Goal: Task Accomplishment & Management: Complete application form

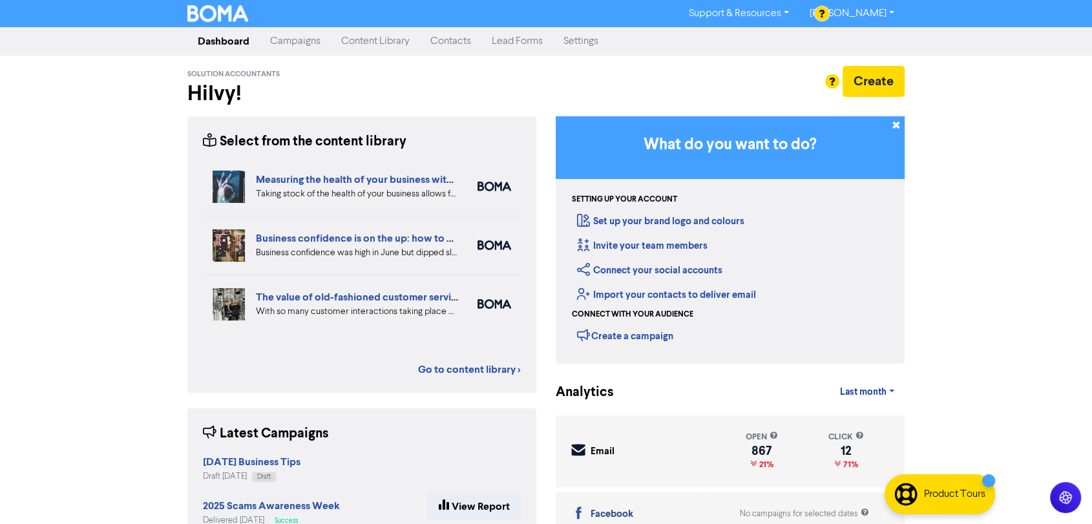
click at [442, 44] on link "Contacts" at bounding box center [450, 41] width 61 height 26
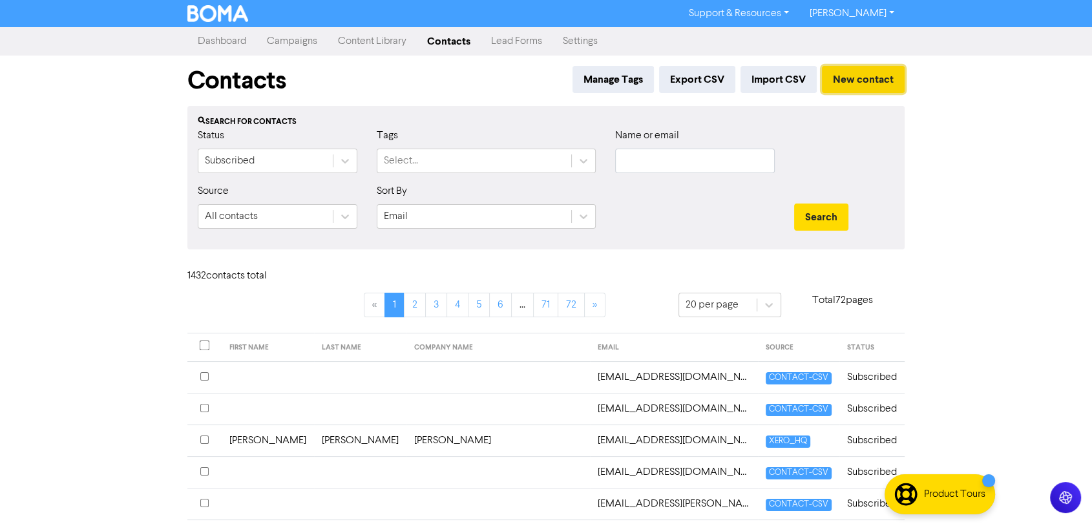
click at [870, 74] on button "New contact" at bounding box center [863, 79] width 83 height 27
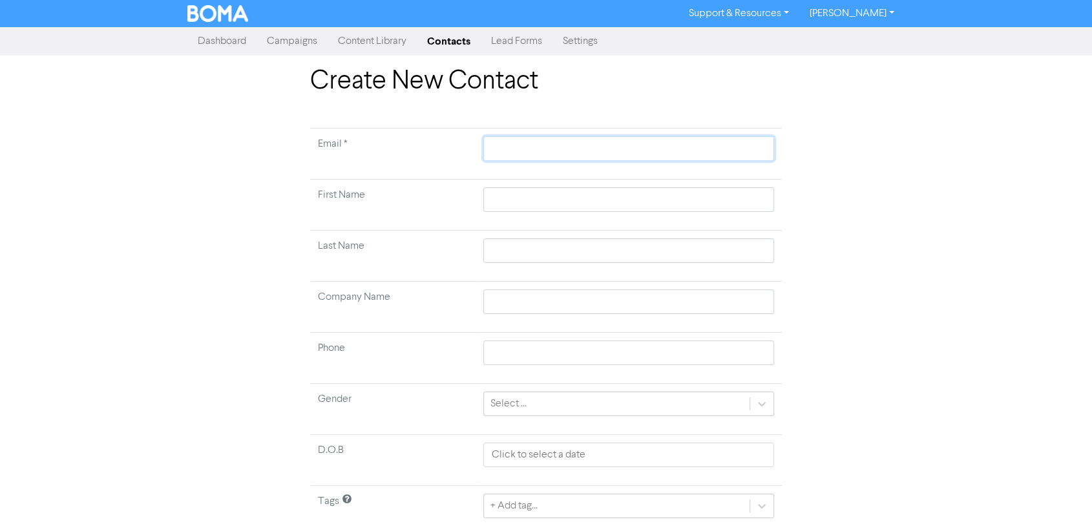
click at [538, 151] on input "text" at bounding box center [628, 148] width 291 height 25
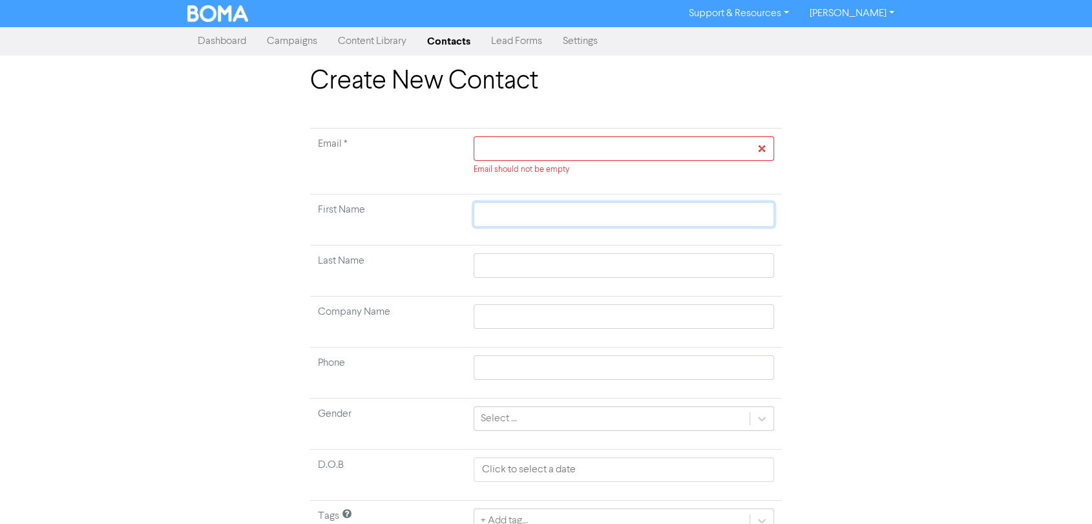
click at [494, 203] on input "text" at bounding box center [623, 214] width 300 height 25
paste input "[PERSON_NAME]"
type input "[PERSON_NAME]"
click at [514, 215] on input "[PERSON_NAME]" at bounding box center [623, 214] width 300 height 25
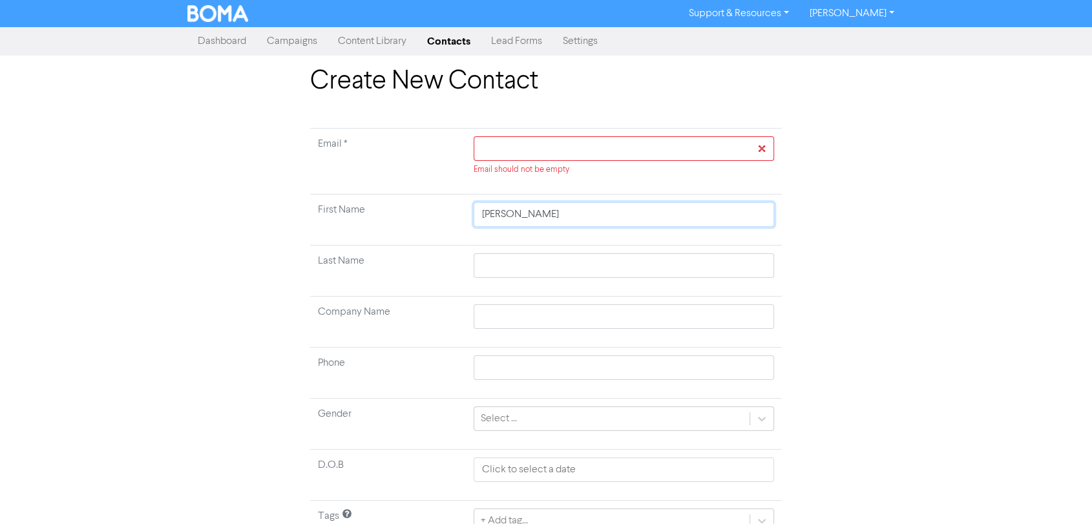
type input "[PERSON_NAME]"
click at [503, 262] on input "text" at bounding box center [623, 265] width 300 height 25
paste input "[PERSON_NAME]"
type input "[PERSON_NAME]"
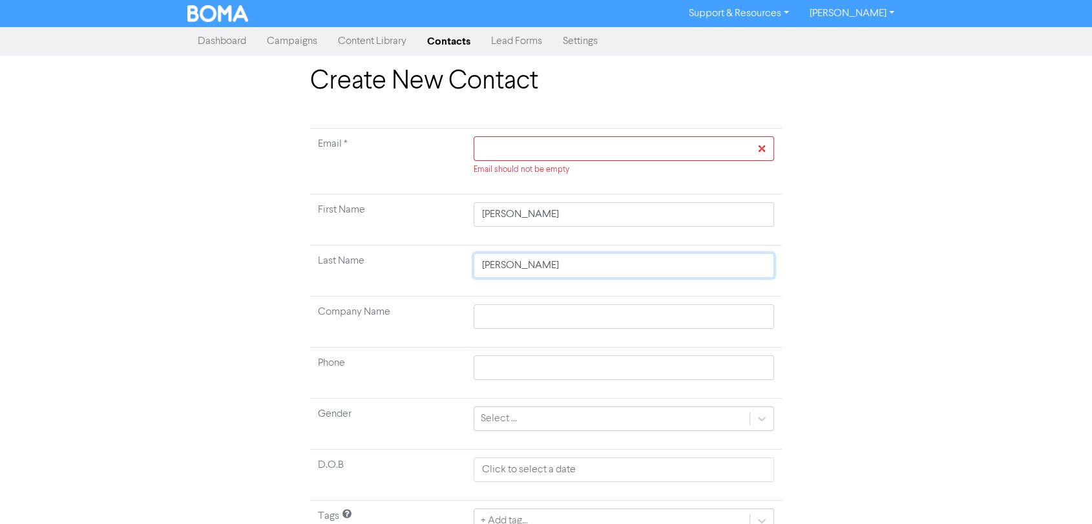
type input "[PERSON_NAME]"
click at [537, 156] on input "text" at bounding box center [623, 148] width 300 height 25
paste input "mailto:[EMAIL_ADDRESS][PERSON_NAME][DOMAIN_NAME]"
type input "mailto:[EMAIL_ADDRESS][PERSON_NAME][DOMAIN_NAME]"
drag, startPoint x: 512, startPoint y: 153, endPoint x: 465, endPoint y: 152, distance: 46.5
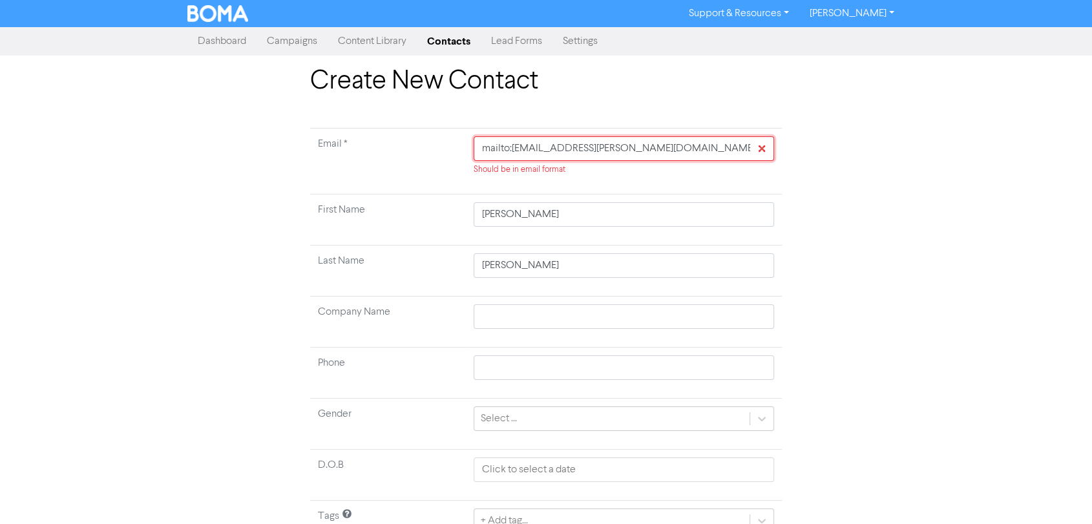
click at [466, 152] on td "mailto:[EMAIL_ADDRESS][PERSON_NAME][DOMAIN_NAME] Should be in email format" at bounding box center [624, 162] width 316 height 66
type input "[EMAIL_ADDRESS][PERSON_NAME][DOMAIN_NAME]"
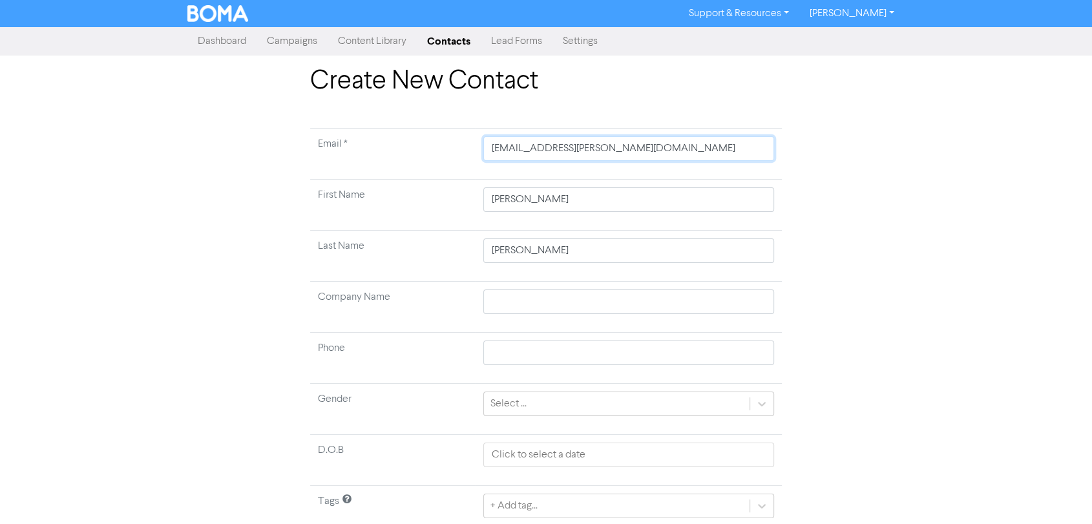
type input "[EMAIL_ADDRESS][PERSON_NAME][DOMAIN_NAME]"
click at [541, 301] on input "text" at bounding box center [628, 301] width 291 height 25
paste input "[PERSON_NAME] [PERSON_NAME]"
type input "[PERSON_NAME] [PERSON_NAME]"
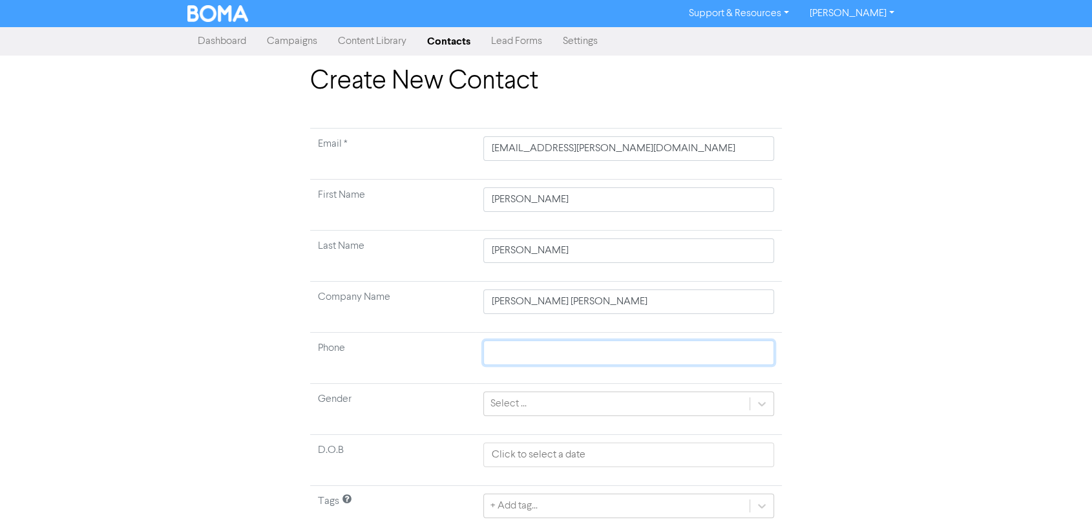
click at [514, 359] on input "text" at bounding box center [628, 352] width 291 height 25
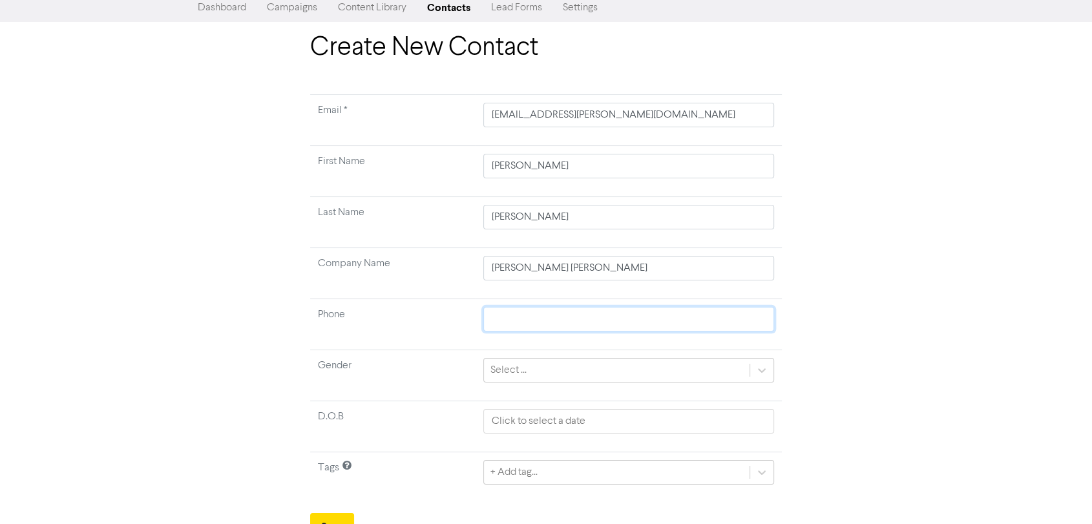
scroll to position [49, 0]
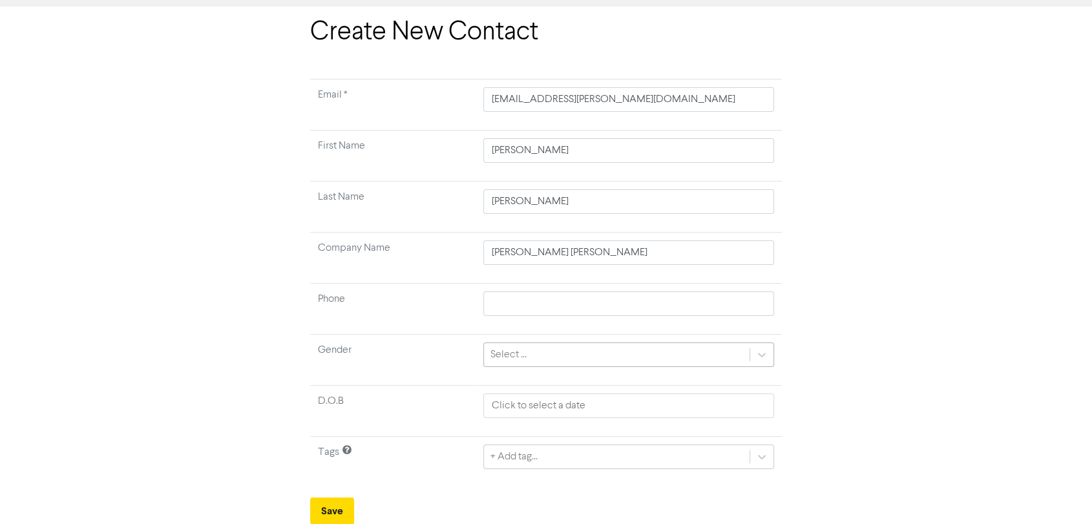
click at [586, 351] on div "Select ..." at bounding box center [616, 354] width 265 height 23
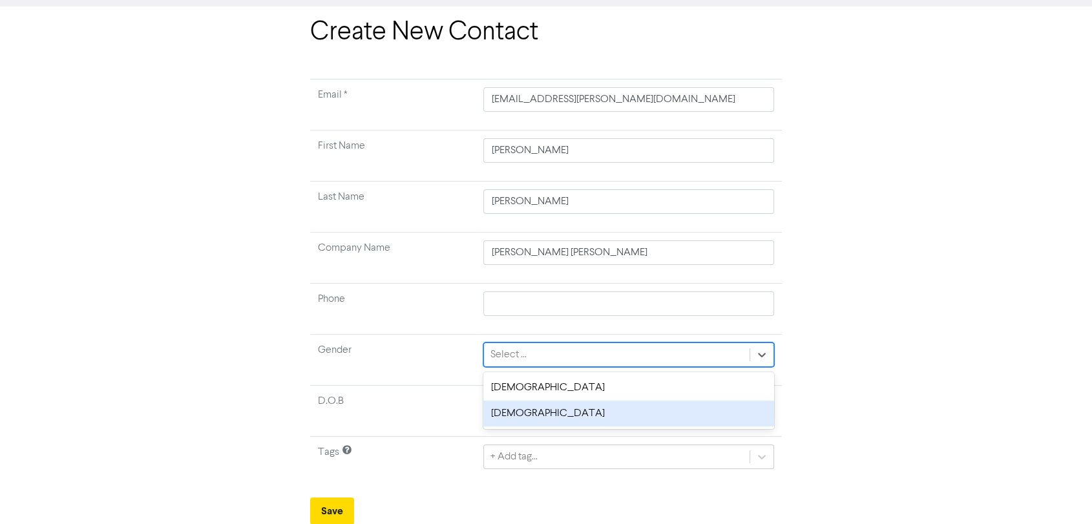
click at [555, 413] on div "[DEMOGRAPHIC_DATA]" at bounding box center [628, 413] width 291 height 26
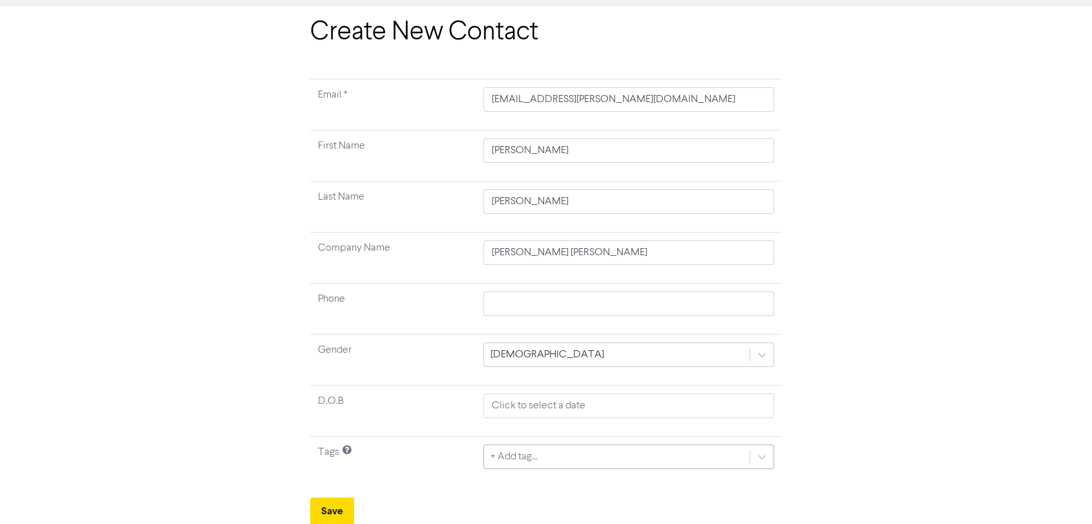
click at [526, 456] on div "+ Add tag..." at bounding box center [628, 456] width 291 height 25
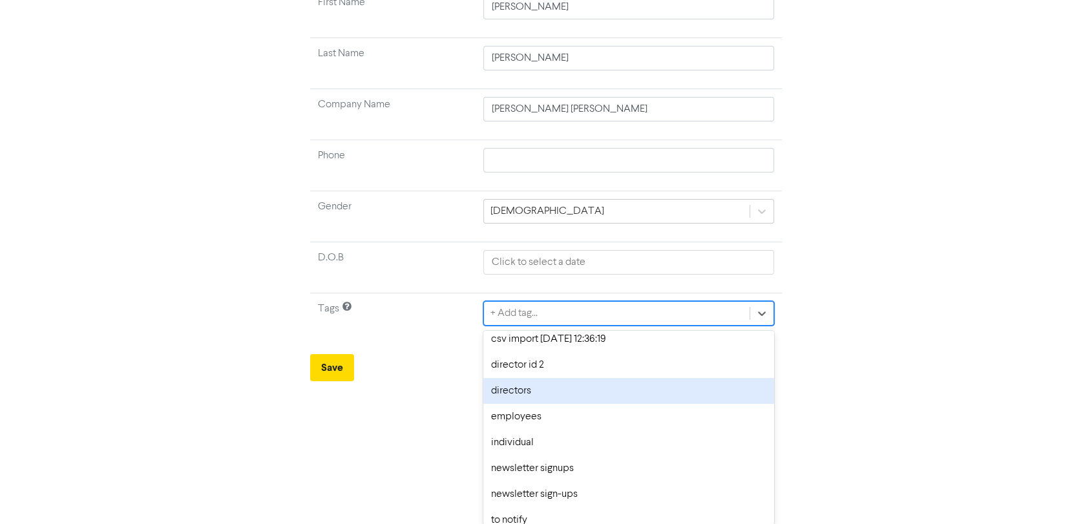
scroll to position [276, 0]
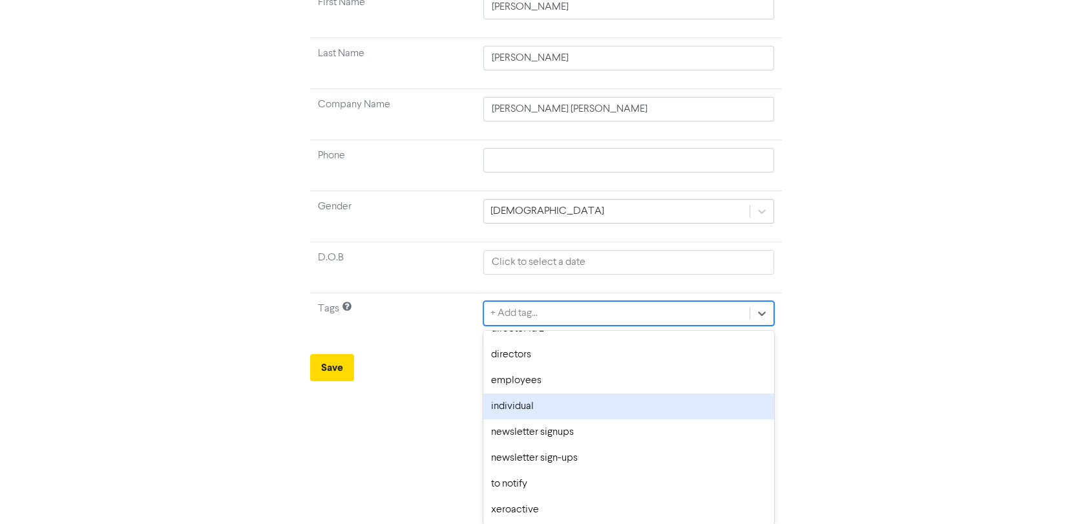
click at [534, 405] on div "individual" at bounding box center [628, 406] width 291 height 26
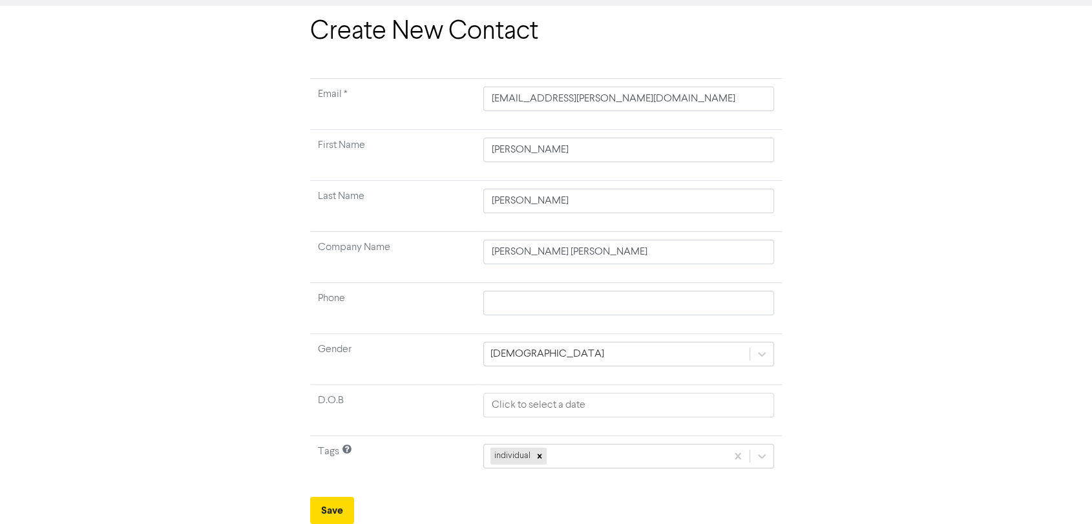
scroll to position [49, 0]
click at [579, 455] on div "individual" at bounding box center [628, 456] width 291 height 25
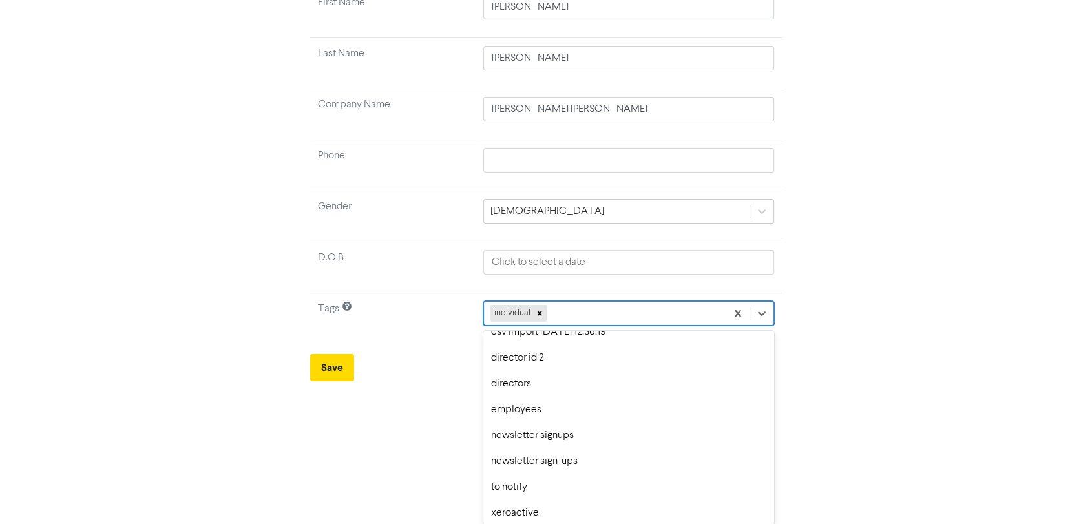
scroll to position [250, 0]
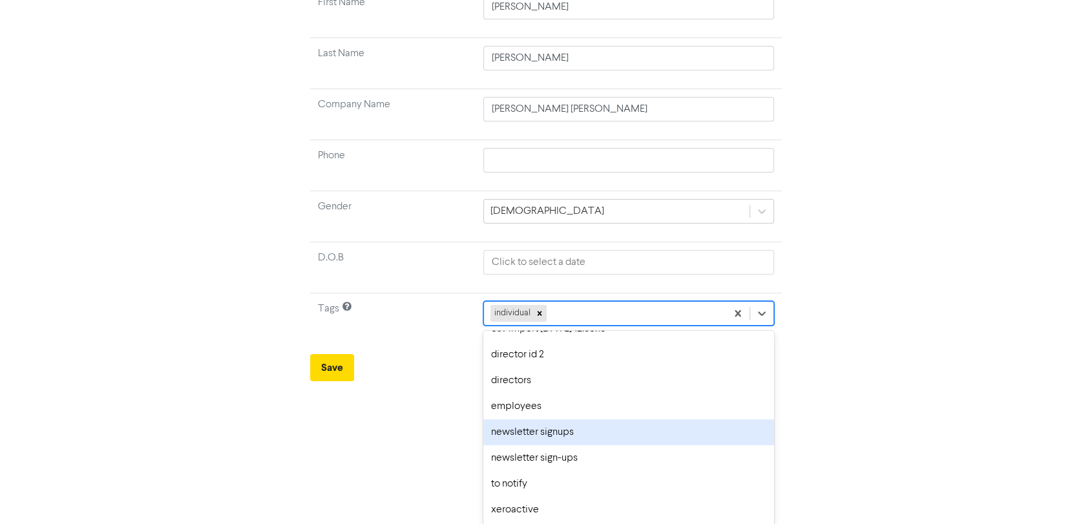
click at [578, 437] on div "newsletter signups" at bounding box center [628, 432] width 291 height 26
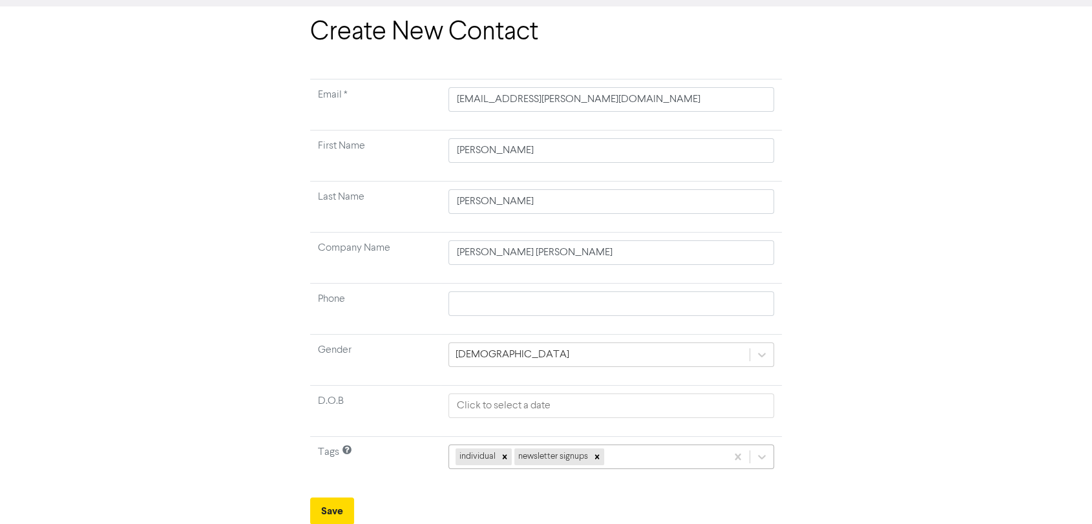
click at [630, 459] on div "individual newsletter signups" at bounding box center [611, 456] width 326 height 25
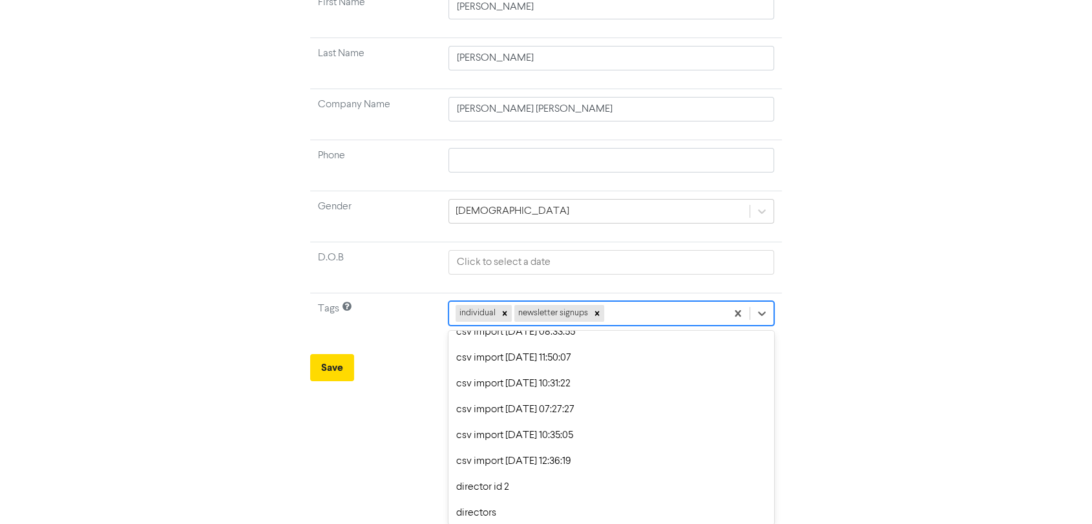
scroll to position [224, 0]
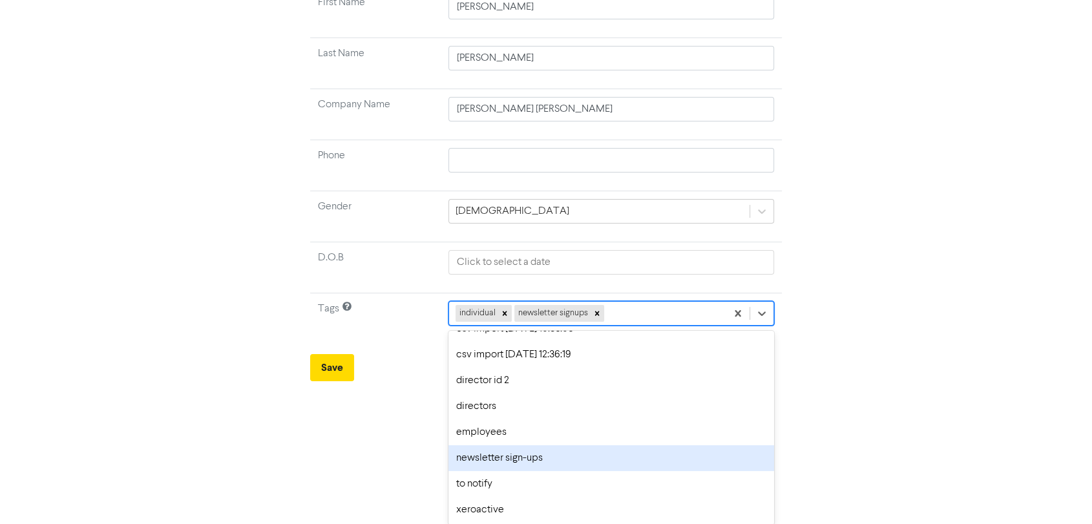
click at [552, 459] on div "newsletter sign-ups" at bounding box center [611, 458] width 326 height 26
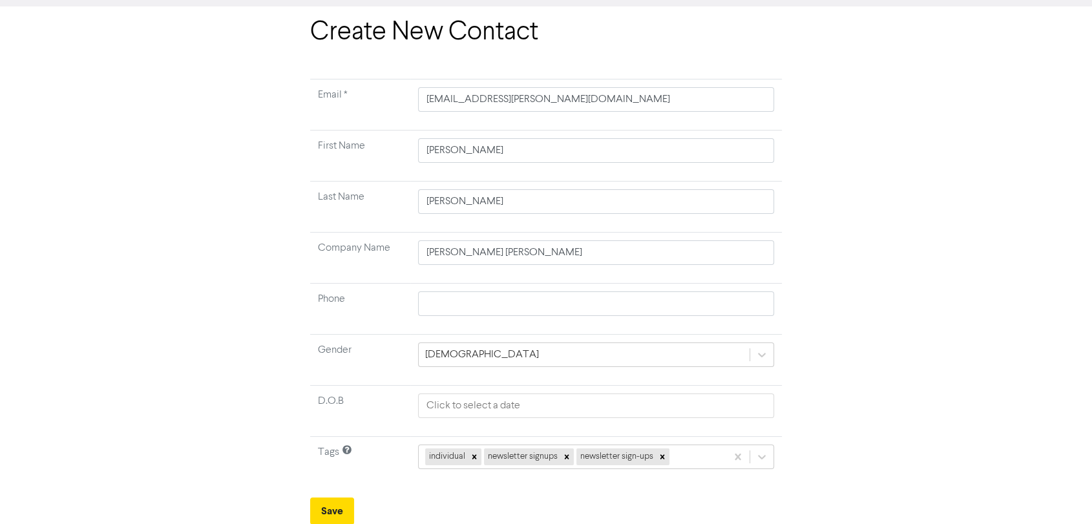
click at [878, 330] on div "Create New Contact Email * [EMAIL_ADDRESS][PERSON_NAME][DOMAIN_NAME] First Name…" at bounding box center [546, 271] width 736 height 508
click at [565, 455] on icon at bounding box center [566, 456] width 9 height 9
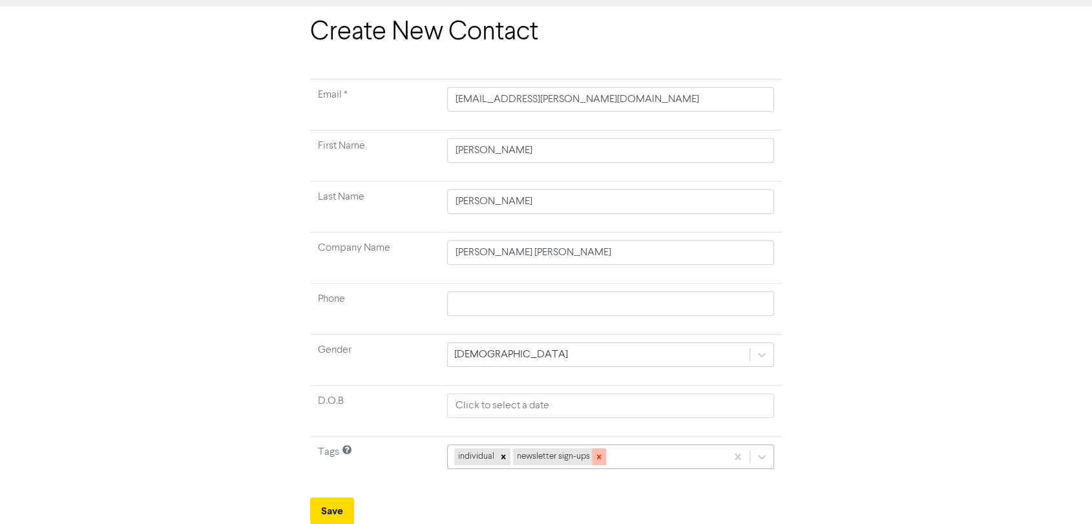
click at [603, 459] on icon at bounding box center [598, 456] width 9 height 9
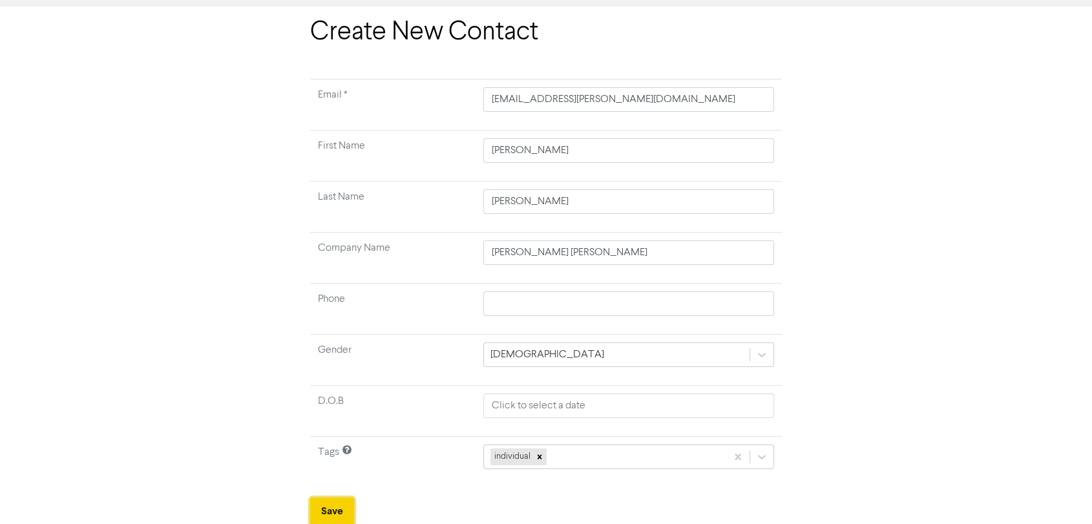
click at [339, 503] on button "Save" at bounding box center [332, 510] width 44 height 27
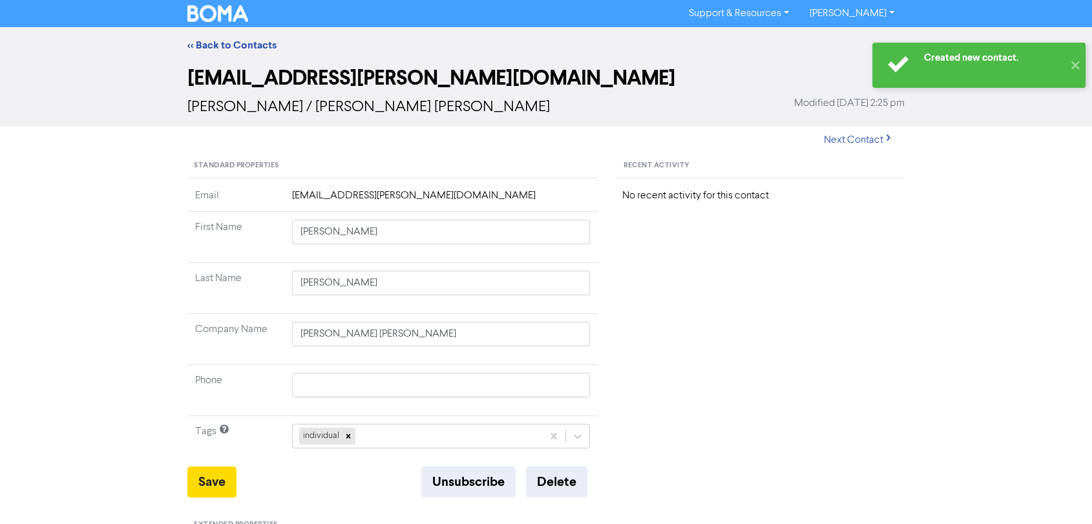
click at [324, 107] on span "[PERSON_NAME] / [PERSON_NAME] [PERSON_NAME]" at bounding box center [368, 107] width 362 height 16
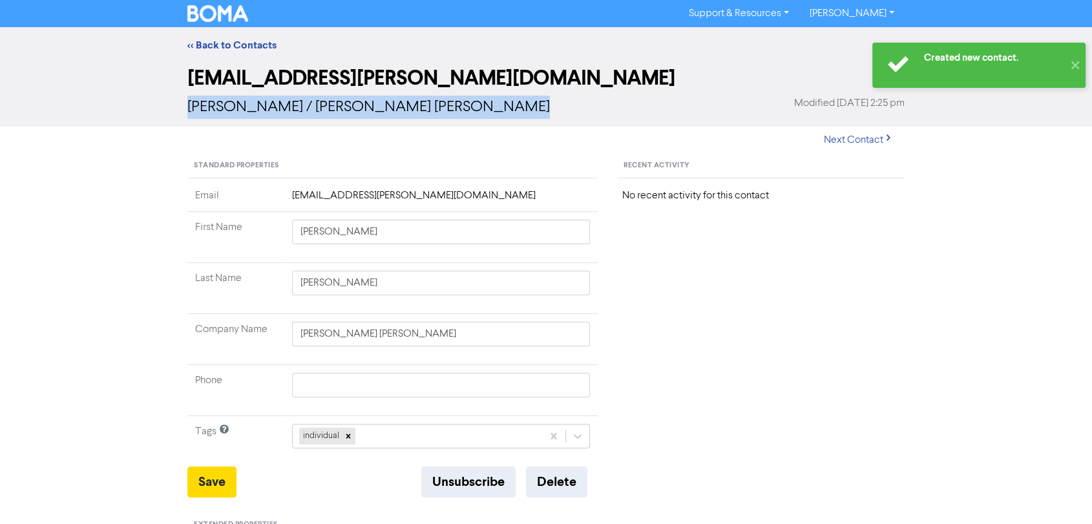
click at [324, 107] on span "[PERSON_NAME] / [PERSON_NAME] [PERSON_NAME]" at bounding box center [368, 107] width 362 height 16
click at [373, 107] on span "[PERSON_NAME] / [PERSON_NAME] [PERSON_NAME]" at bounding box center [368, 107] width 362 height 16
